Goal: Information Seeking & Learning: Learn about a topic

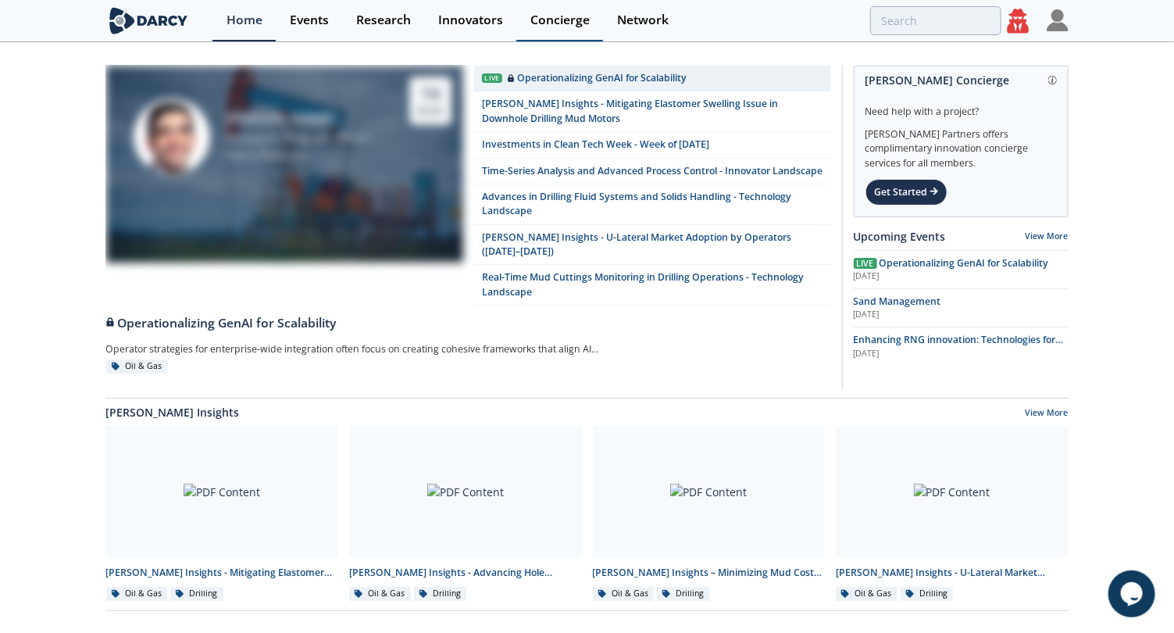
click at [556, 24] on div "Concierge" at bounding box center [559, 20] width 59 height 12
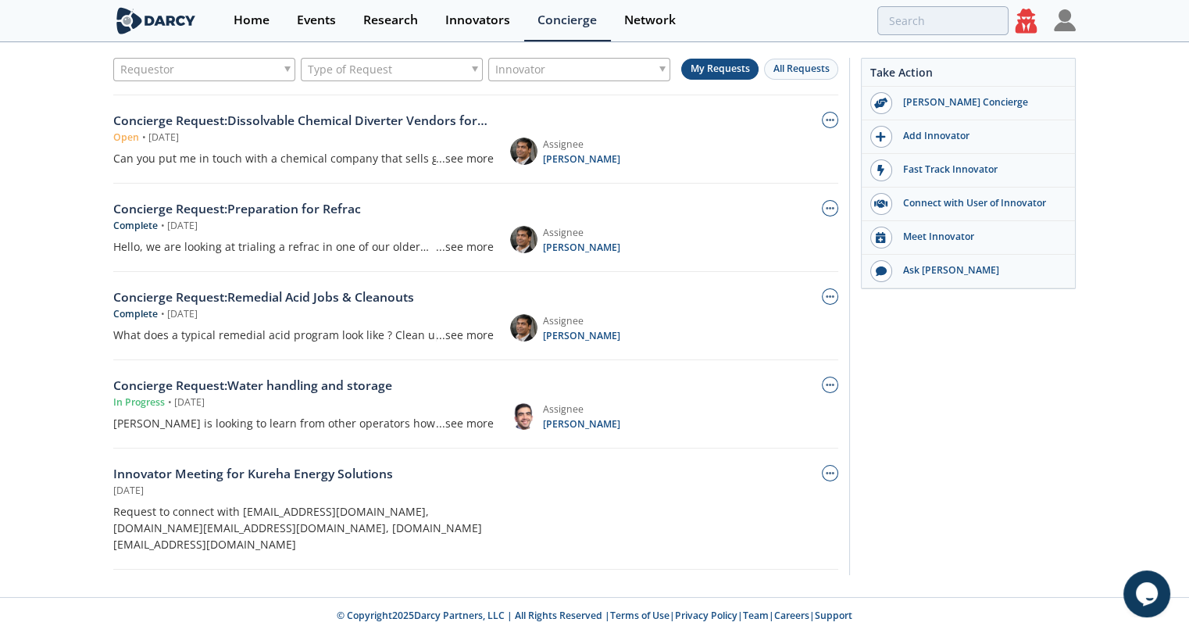
click at [419, 120] on div "Concierge Request : Dissolvable Chemical Diverter Vendors for Drill Out in [GEO…" at bounding box center [303, 121] width 380 height 19
click at [809, 65] on span "All Requests" at bounding box center [801, 68] width 56 height 13
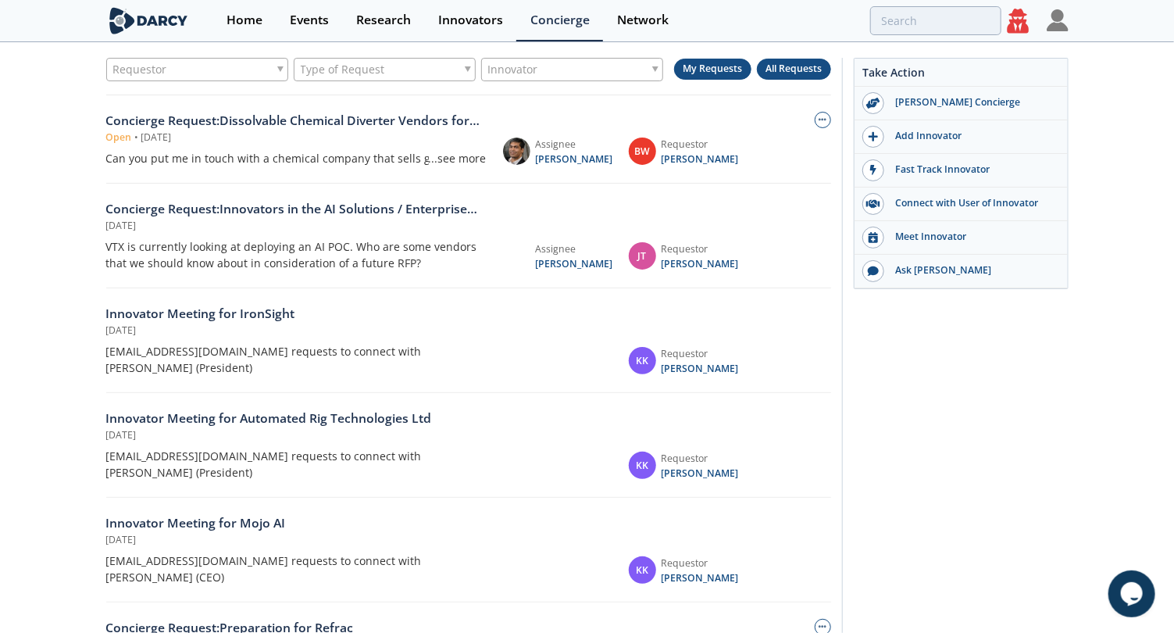
click at [720, 68] on button "My Requests" at bounding box center [712, 69] width 77 height 21
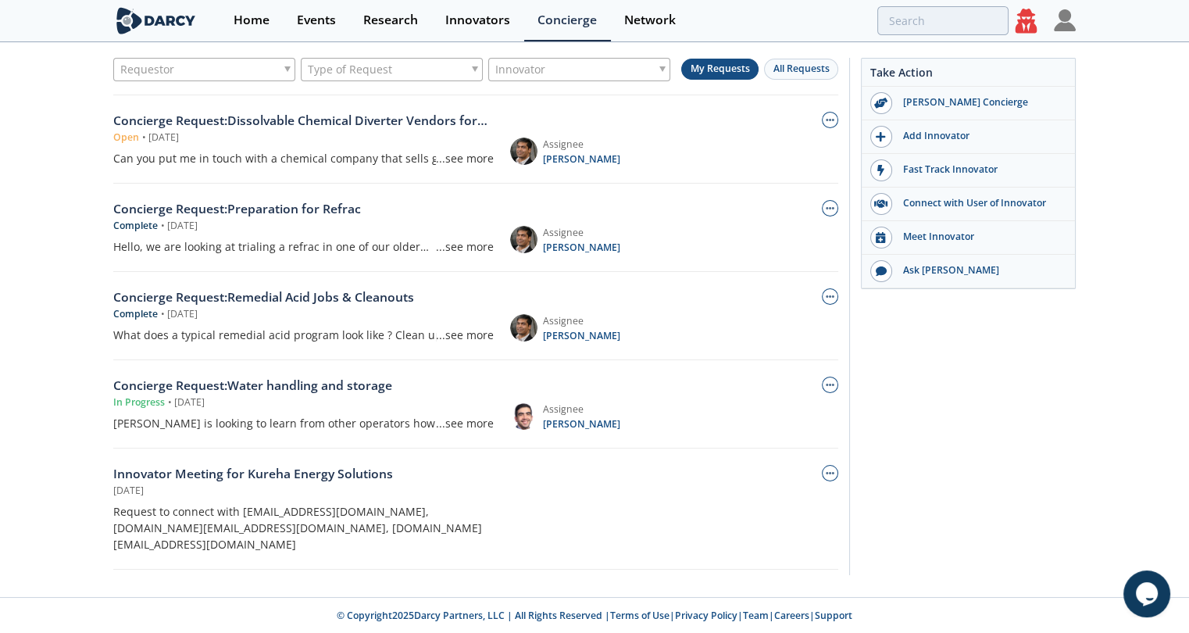
click at [801, 155] on div at bounding box center [800, 139] width 77 height 55
click at [794, 155] on link "View Content" at bounding box center [802, 157] width 72 height 20
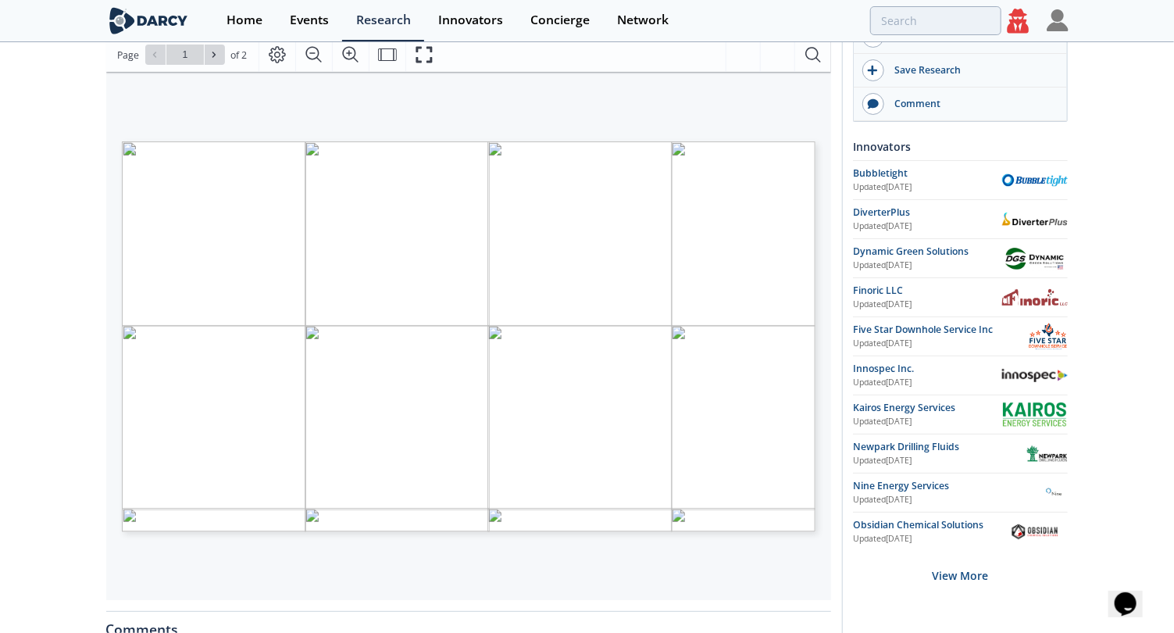
scroll to position [215, 0]
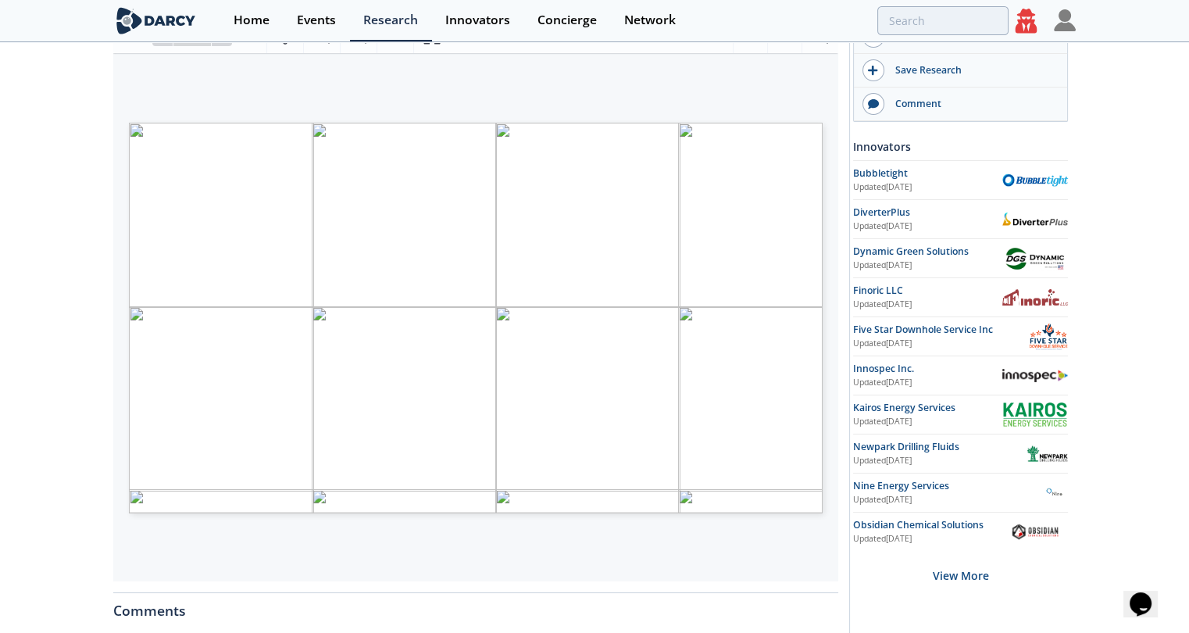
type input "1"
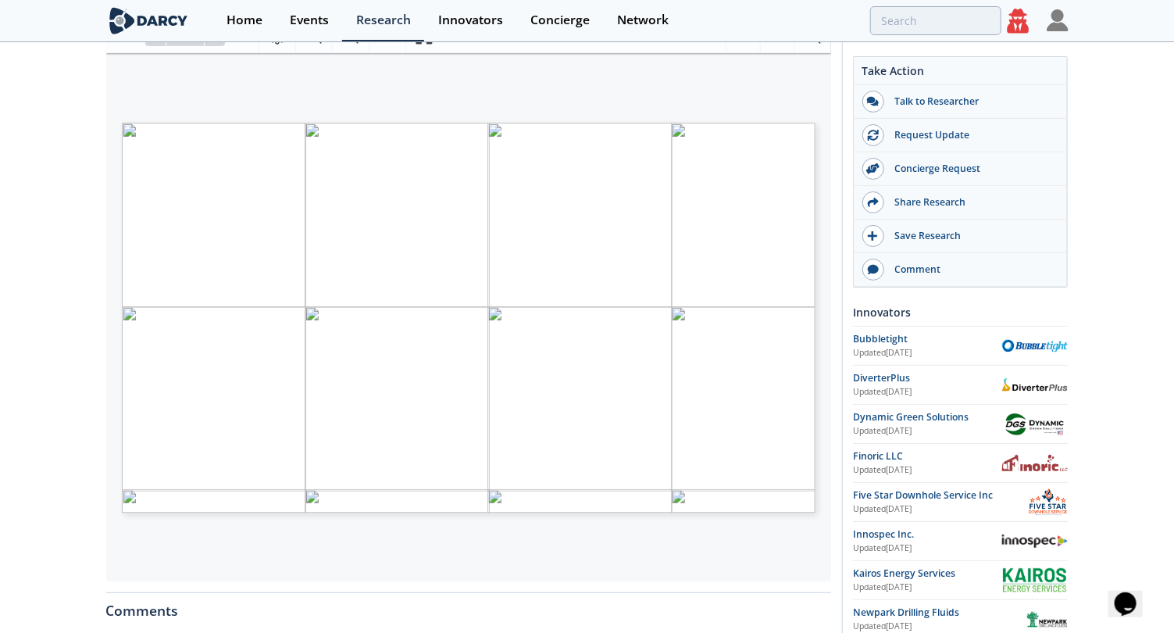
scroll to position [0, 0]
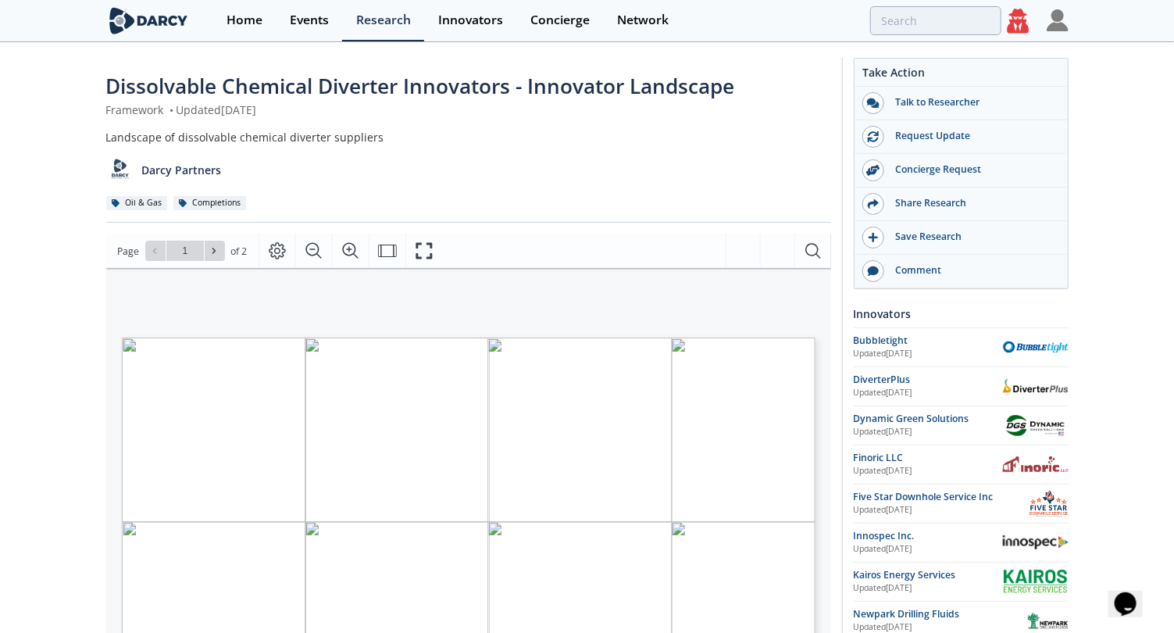
click at [1005, 17] on icon at bounding box center [1018, 25] width 29 height 33
